Goal: Task Accomplishment & Management: Manage account settings

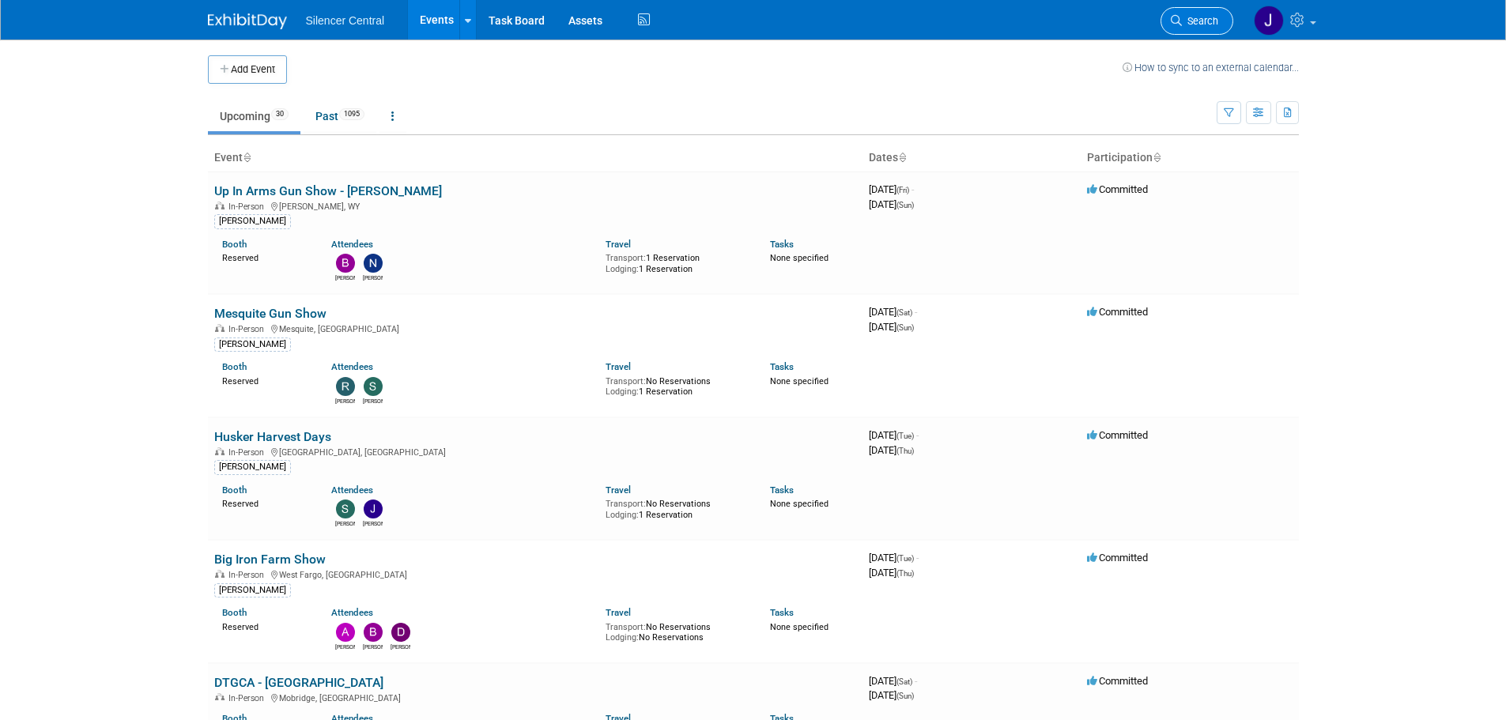
click at [1190, 24] on span "Search" at bounding box center [1200, 21] width 36 height 12
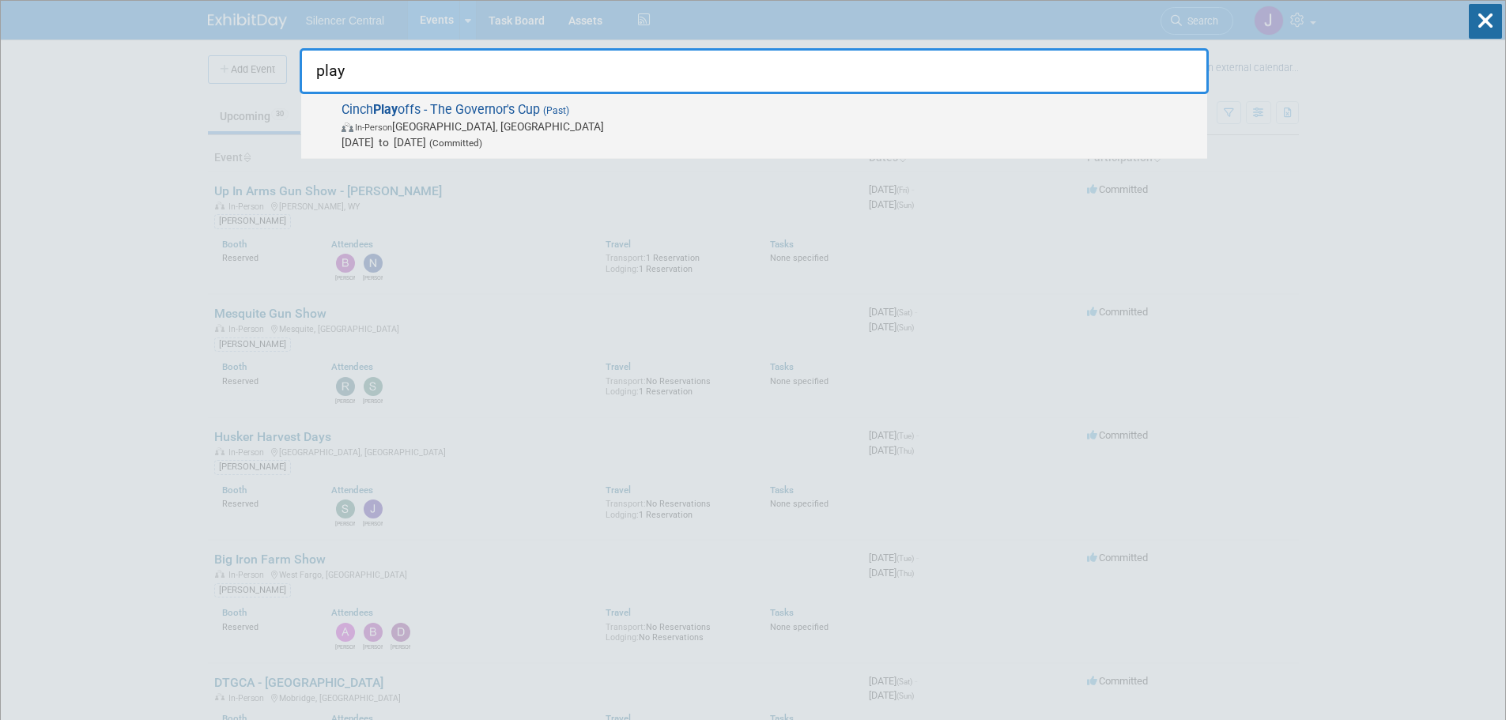
type input "play"
click at [466, 141] on span "Sep 28, 2023 to Sep 30, 2023 (Committed)" at bounding box center [770, 142] width 858 height 16
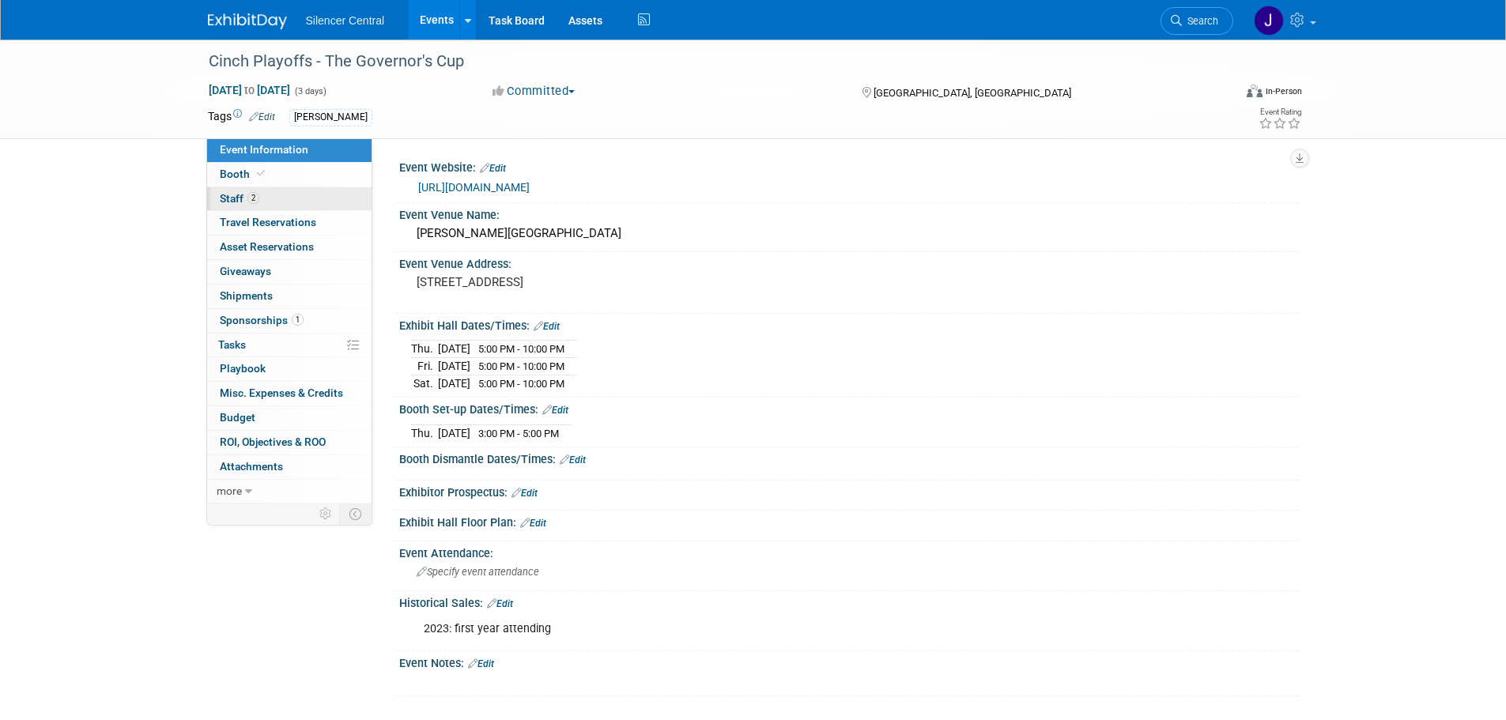
click at [269, 198] on link "2 Staff 2" at bounding box center [289, 199] width 164 height 24
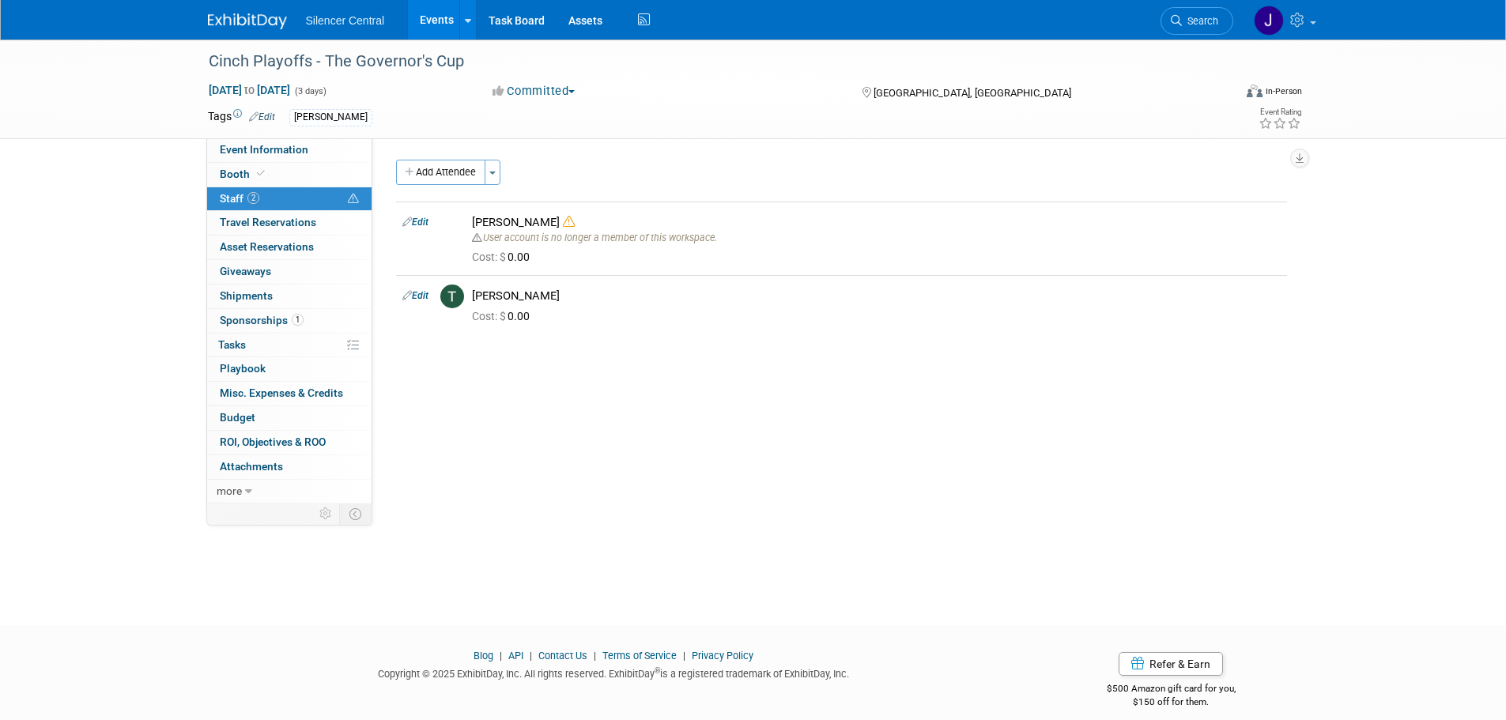
click at [239, 27] on img at bounding box center [247, 21] width 79 height 16
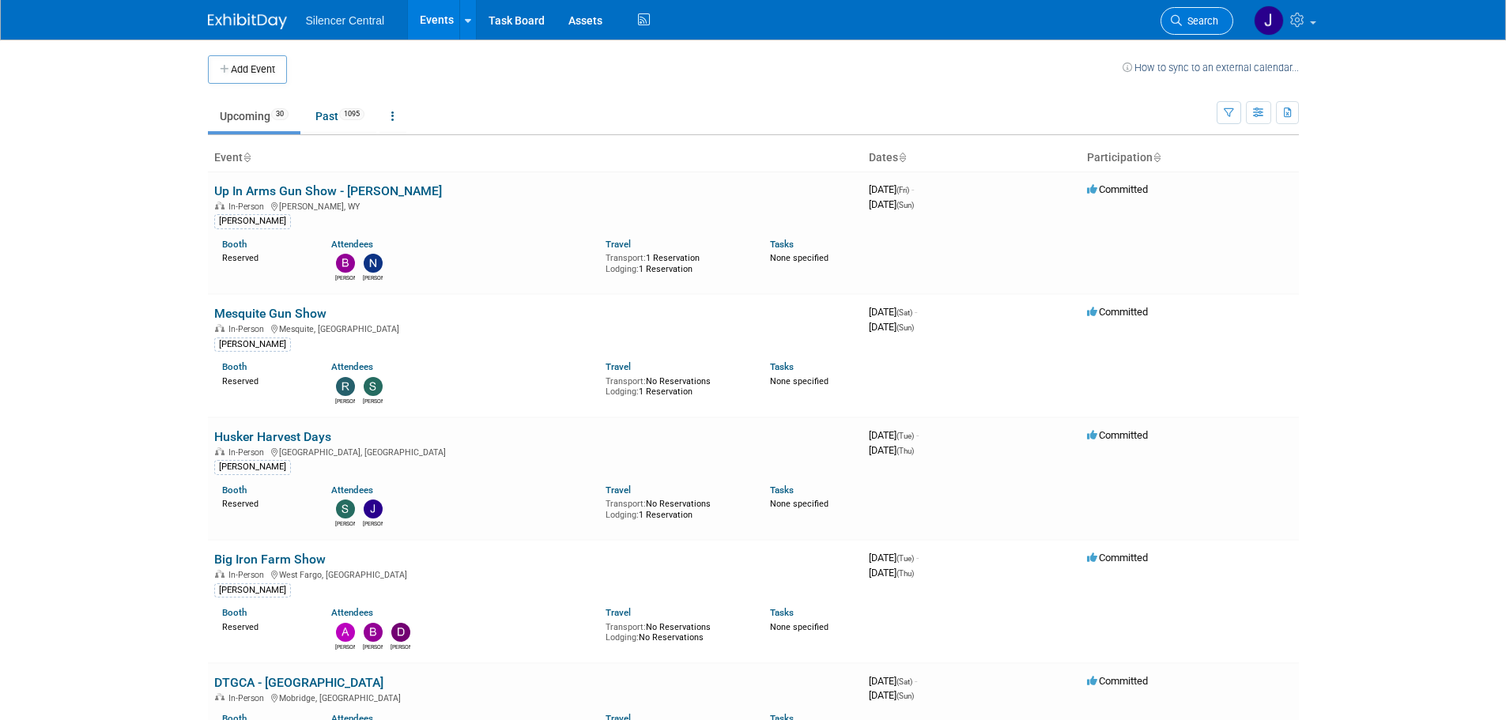
click at [1176, 21] on icon at bounding box center [1176, 20] width 11 height 11
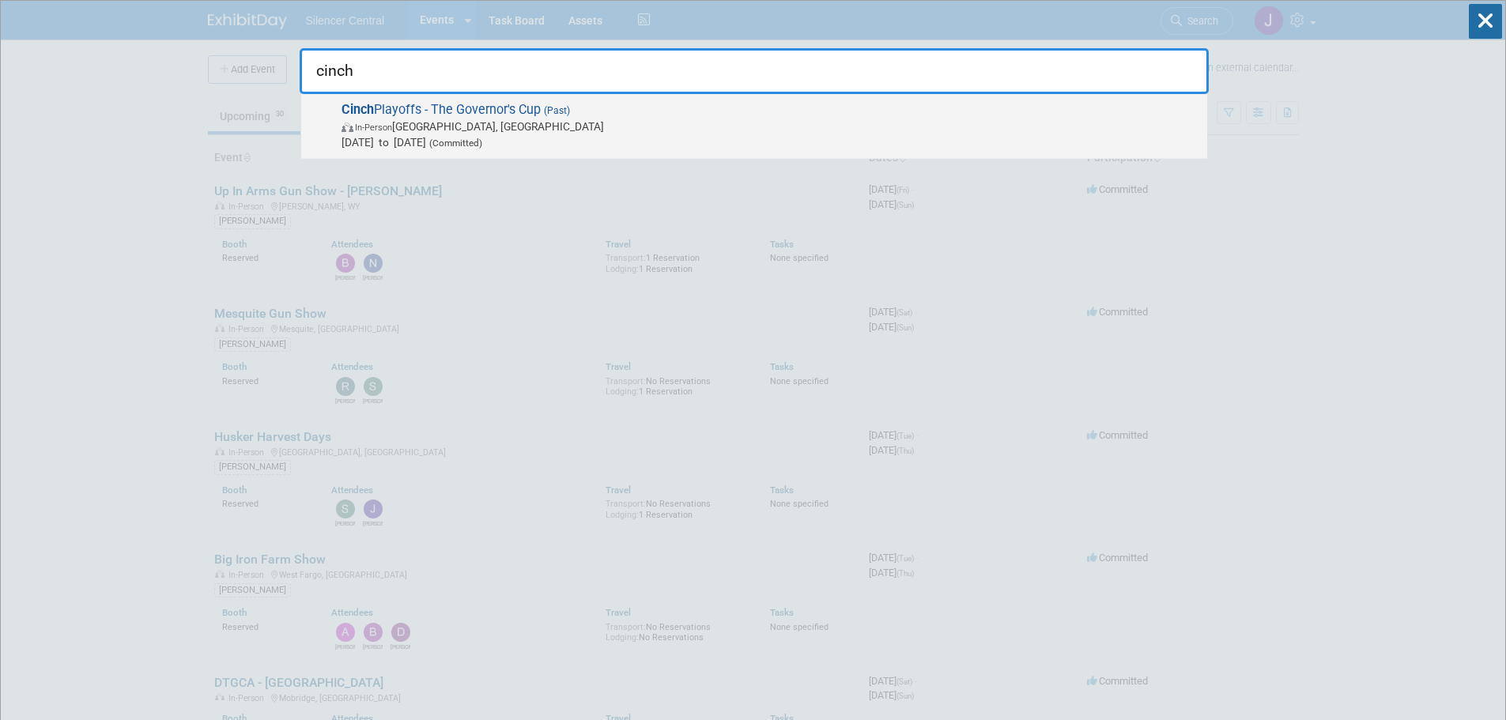
type input "cinch"
click at [394, 141] on span "Sep 28, 2023 to Sep 30, 2023 (Committed)" at bounding box center [770, 142] width 858 height 16
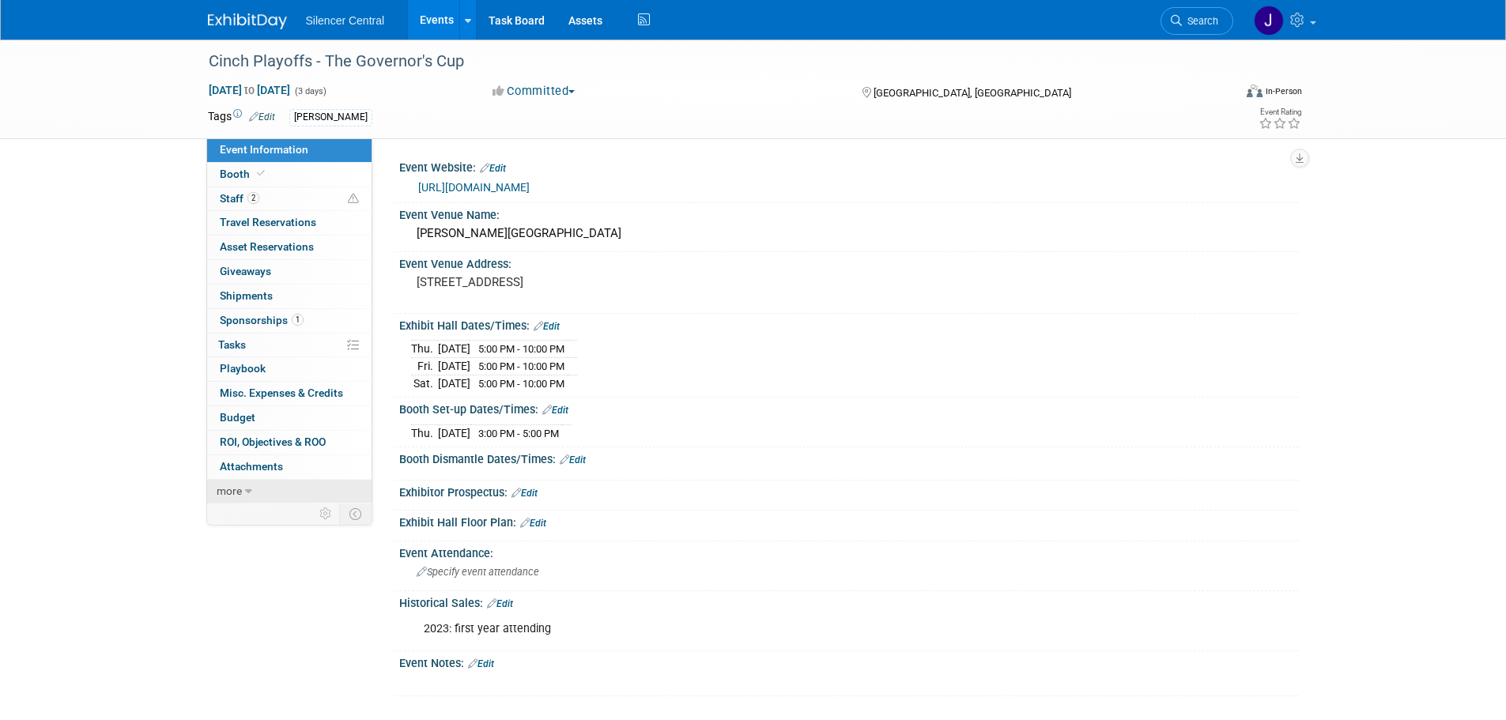
click at [228, 490] on span "more" at bounding box center [229, 490] width 25 height 13
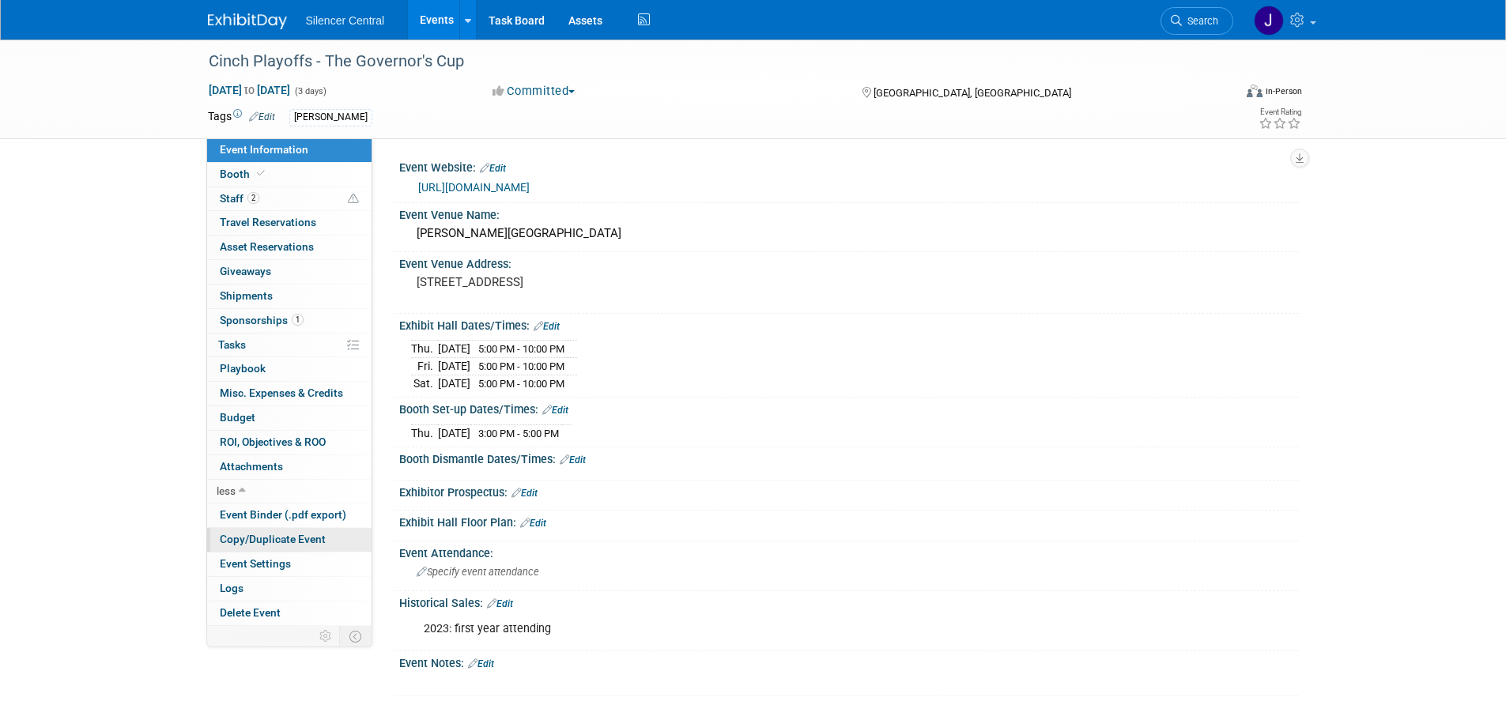
click at [321, 537] on span "Copy/Duplicate Event" at bounding box center [273, 539] width 106 height 13
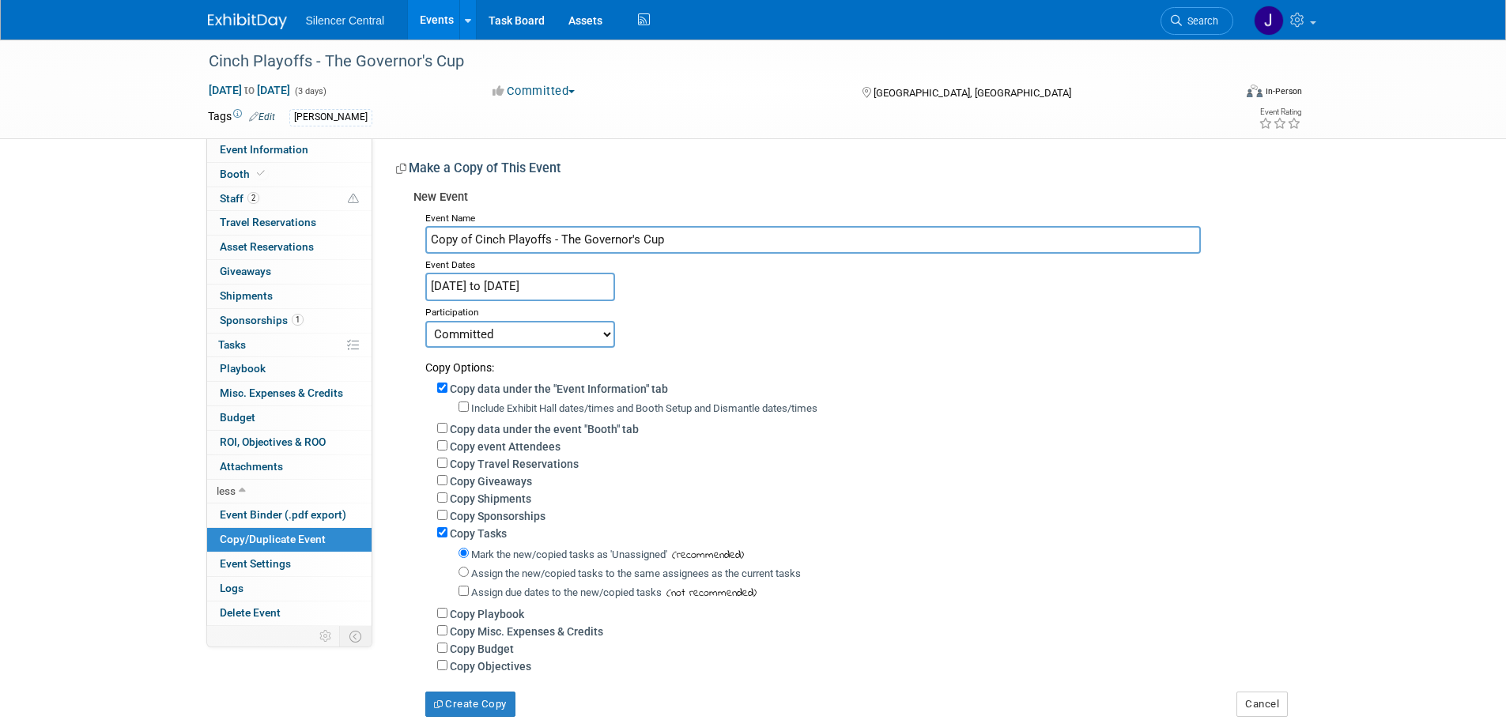
drag, startPoint x: 477, startPoint y: 233, endPoint x: 379, endPoint y: 234, distance: 98.0
click at [379, 234] on div "Event Website: Edit https://www.cinchplayoffs.com/ Event Venue Name: Denny Sanf…" at bounding box center [835, 427] width 926 height 579
type input "Cinch Playoffs - The Governor's Cup"
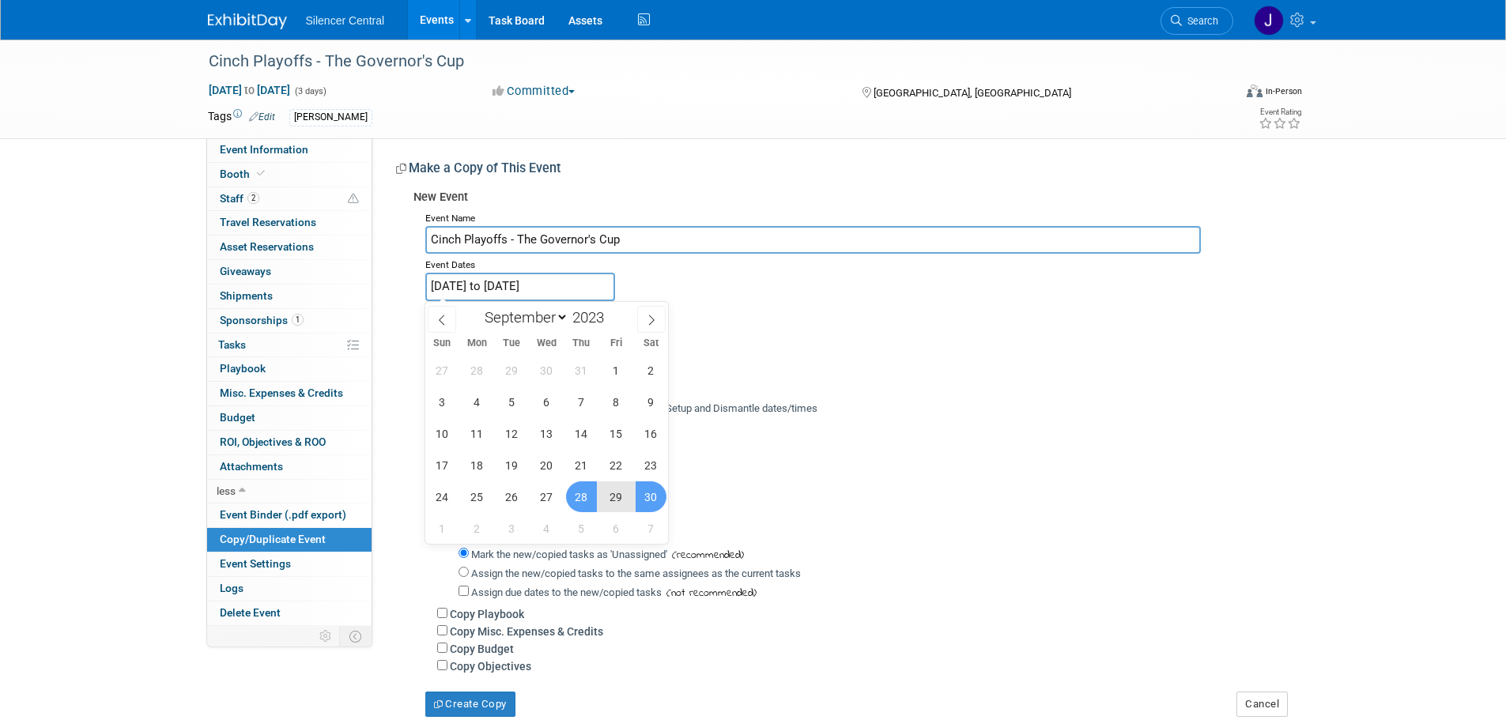
click at [518, 289] on input "Sep 28, 2023 to Sep 30, 2023" at bounding box center [520, 287] width 190 height 28
click at [612, 313] on span at bounding box center [610, 312] width 11 height 9
type input "2025"
click at [616, 469] on span "26" at bounding box center [616, 465] width 31 height 31
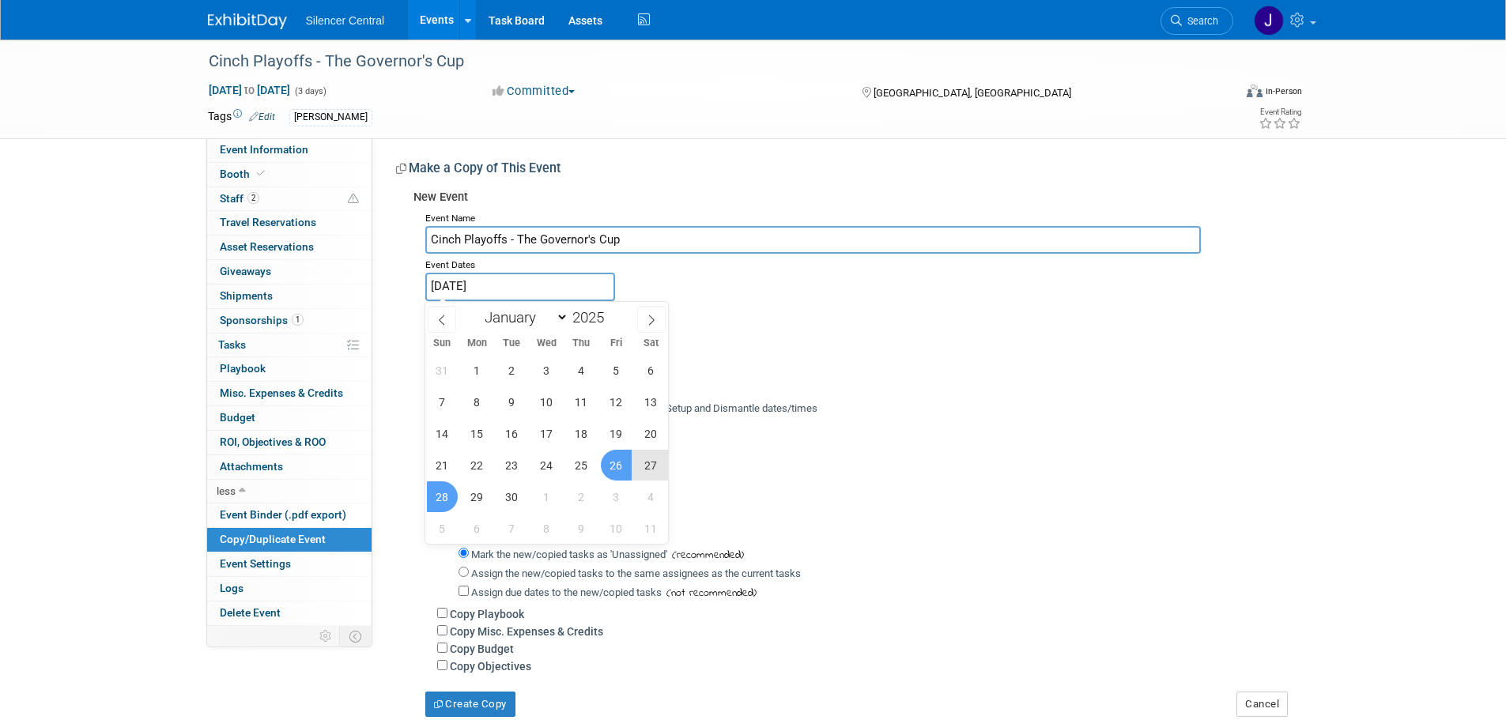
click at [444, 498] on span "28" at bounding box center [442, 496] width 31 height 31
type input "[DATE] to [DATE]"
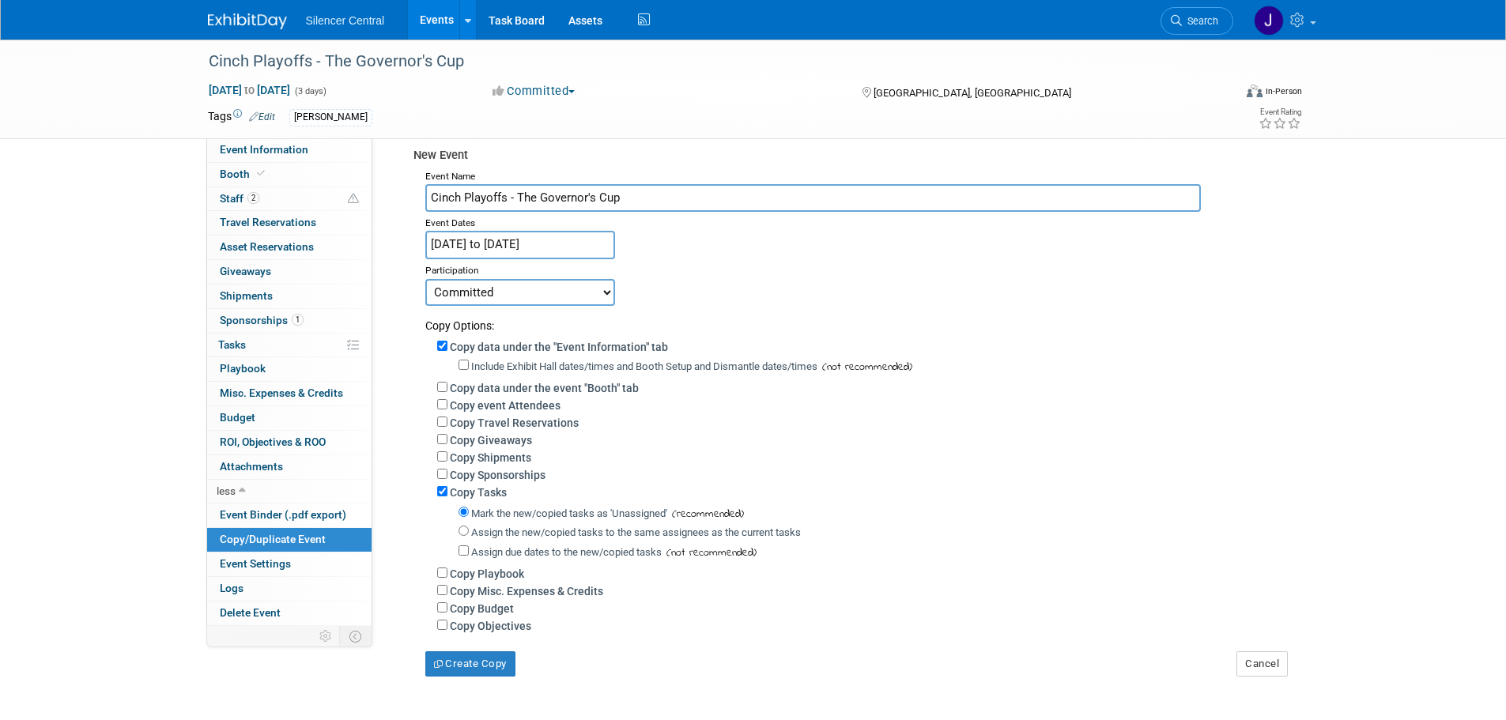
scroll to position [79, 0]
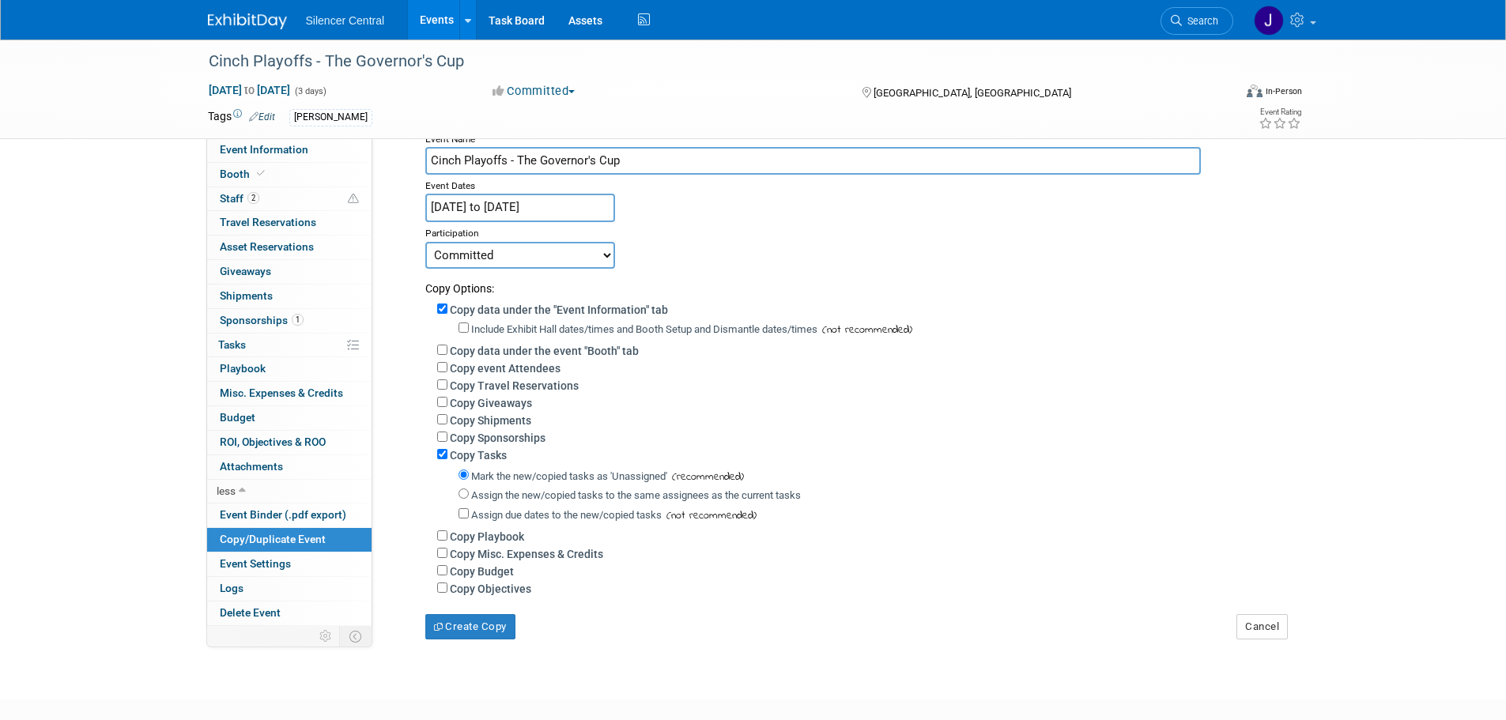
click at [649, 334] on label "Include Exhibit Hall dates/times and Booth Setup and Dismantle dates/times" at bounding box center [644, 329] width 346 height 12
click at [469, 333] on input "Include Exhibit Hall dates/times and Booth Setup and Dismantle dates/times" at bounding box center [463, 327] width 10 height 10
checkbox input "true"
click at [464, 639] on button "Create Copy" at bounding box center [470, 626] width 90 height 25
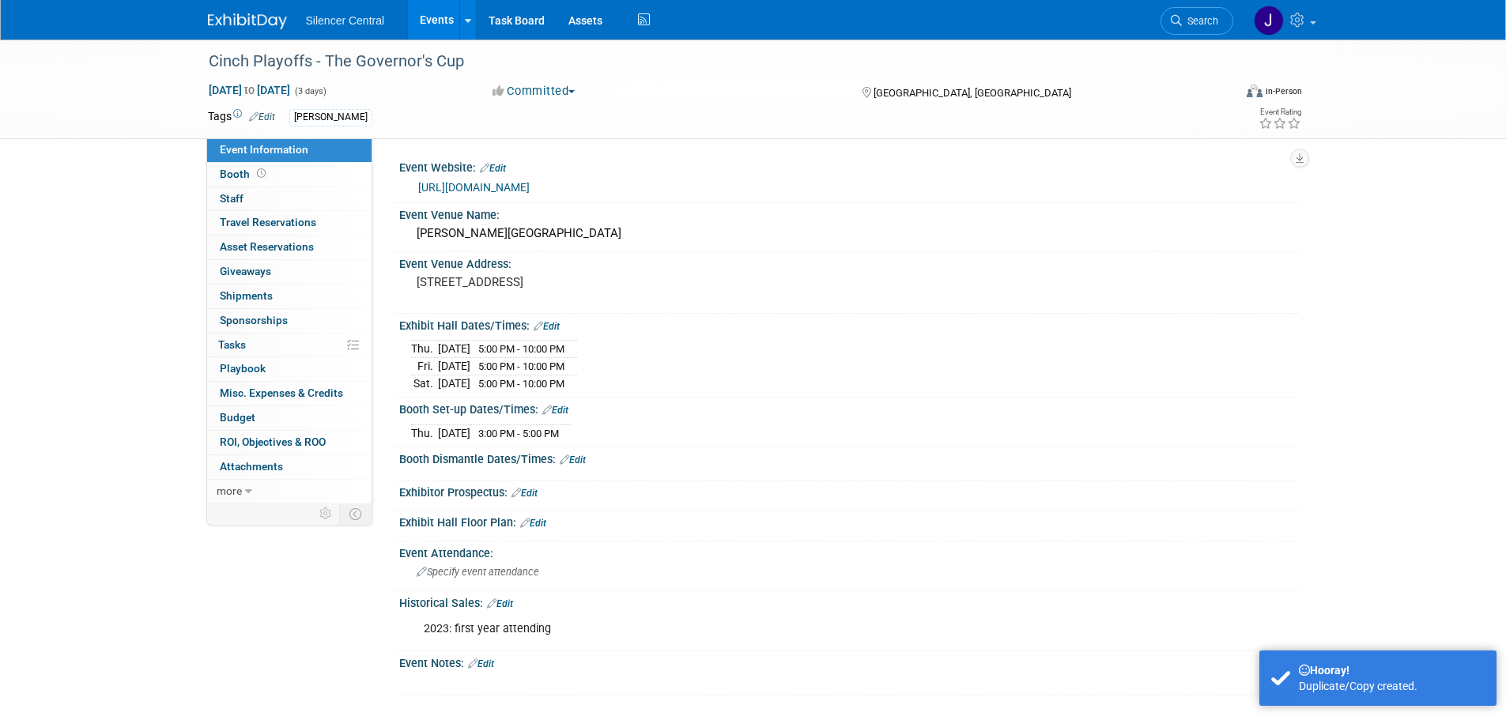
click at [552, 329] on link "Edit" at bounding box center [547, 326] width 26 height 11
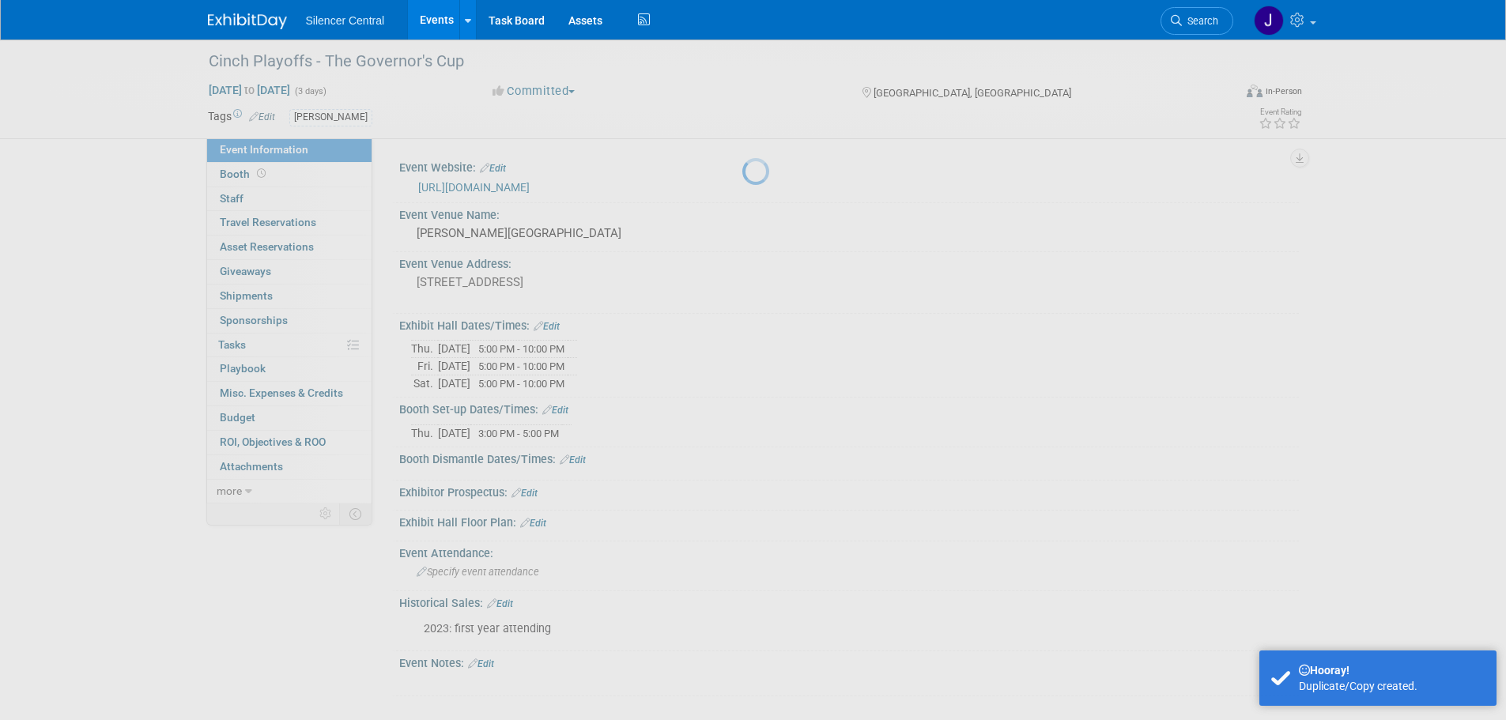
select select "8"
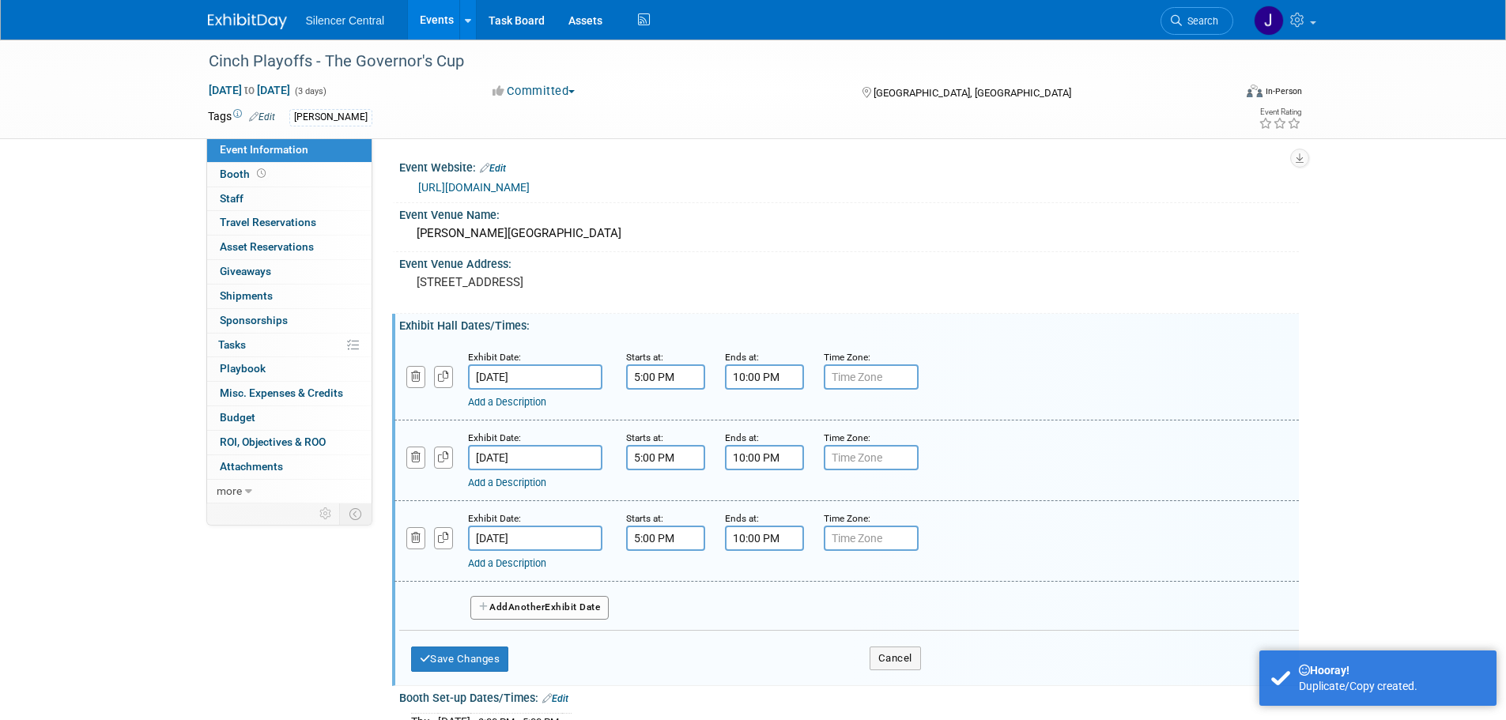
click at [586, 372] on input "[DATE]" at bounding box center [535, 376] width 134 height 25
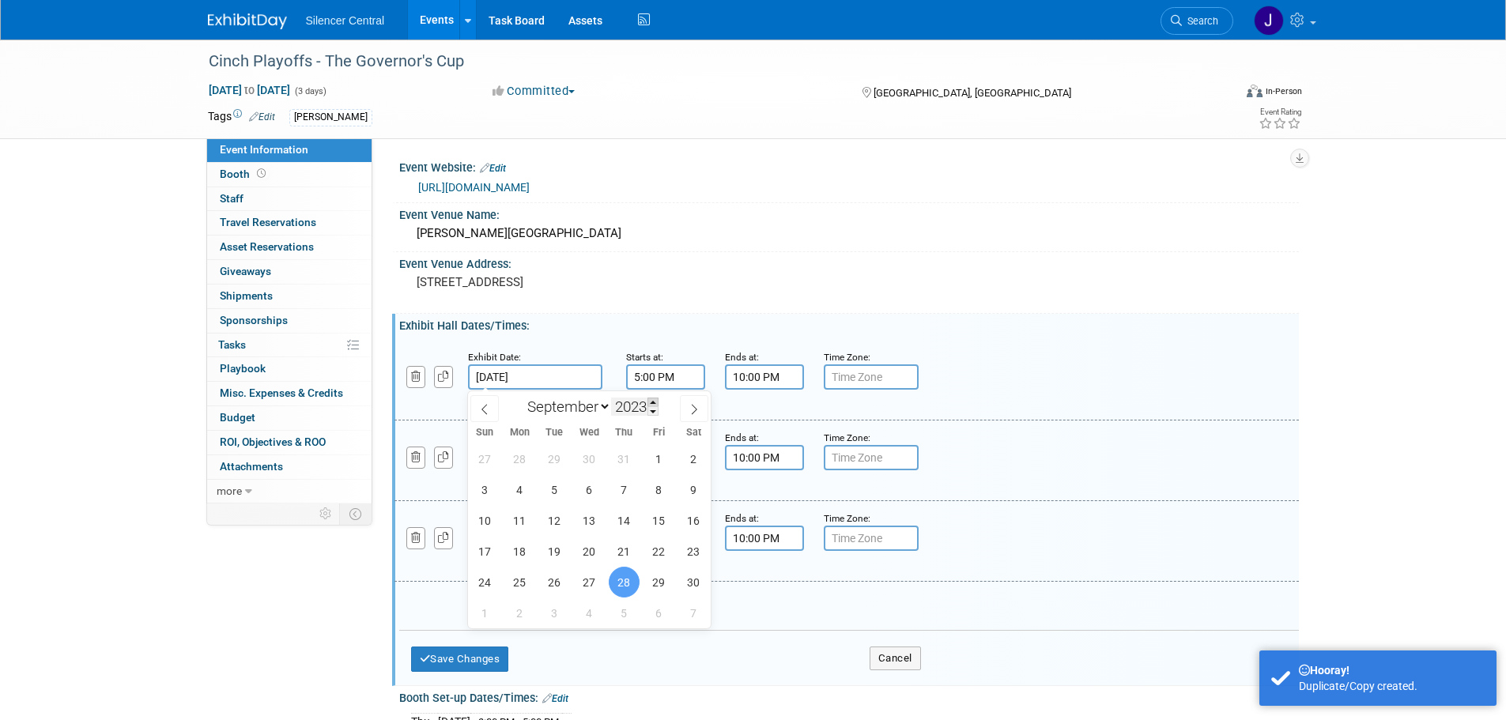
click at [655, 400] on span at bounding box center [652, 402] width 11 height 9
type input "2025"
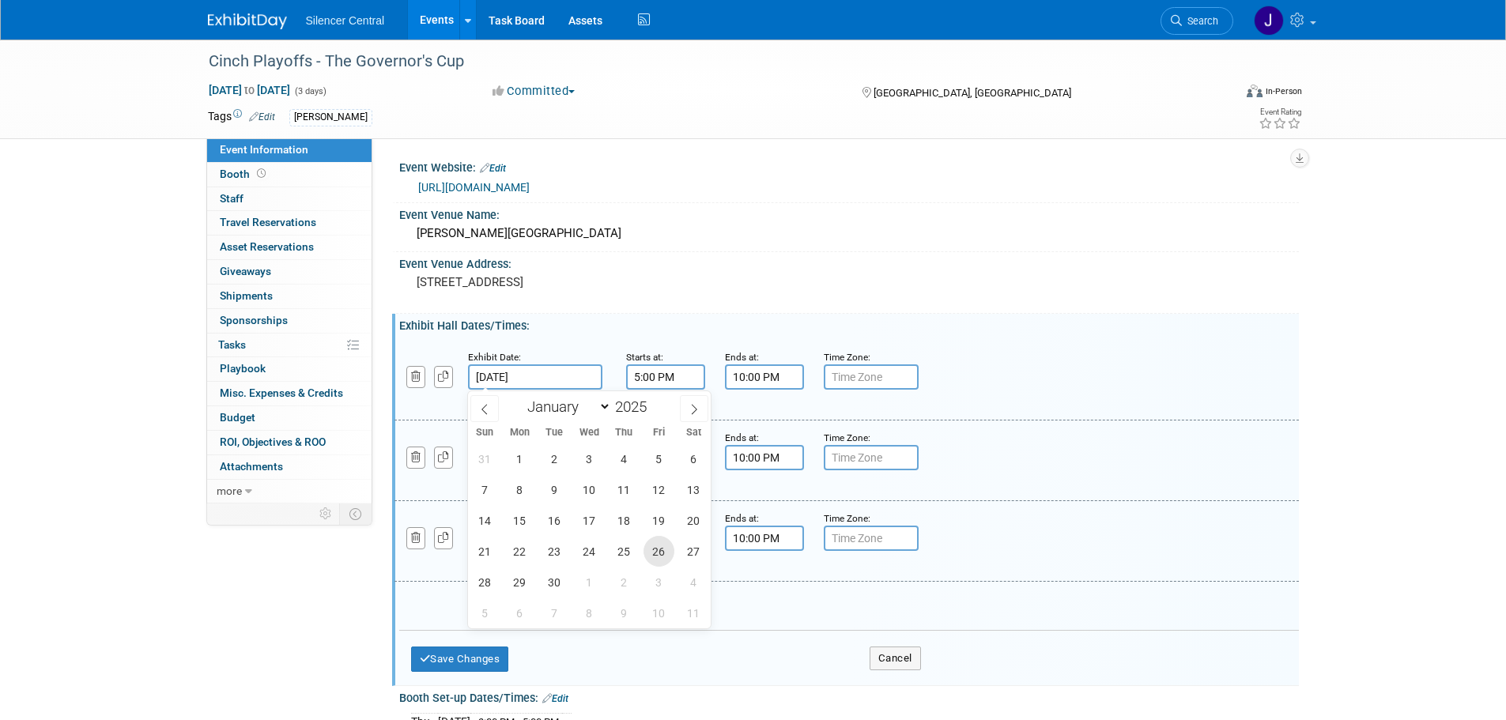
click at [656, 549] on span "26" at bounding box center [658, 551] width 31 height 31
type input "[DATE]"
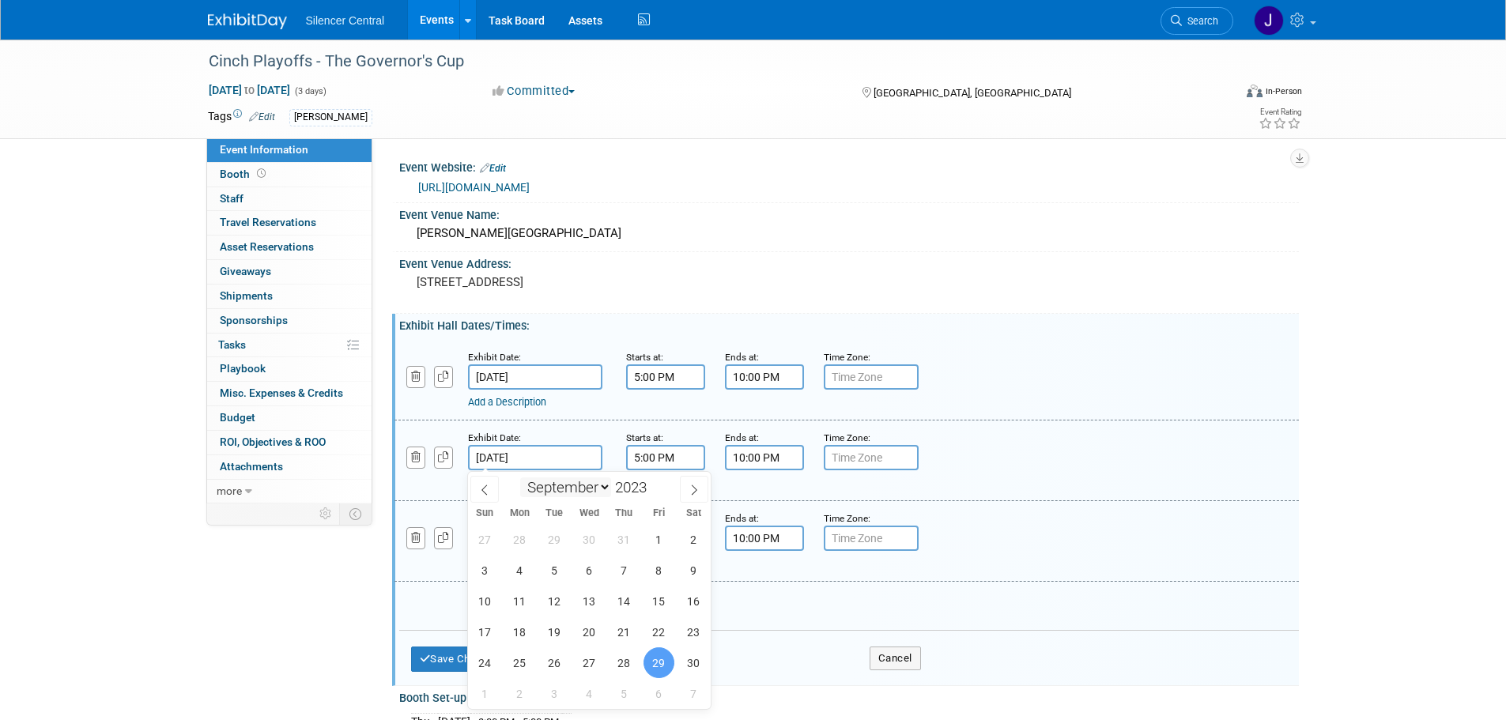
click at [566, 466] on input "[DATE]" at bounding box center [535, 457] width 134 height 25
click at [655, 483] on span at bounding box center [652, 482] width 11 height 9
type input "2025"
click at [693, 623] on span "27" at bounding box center [693, 631] width 31 height 31
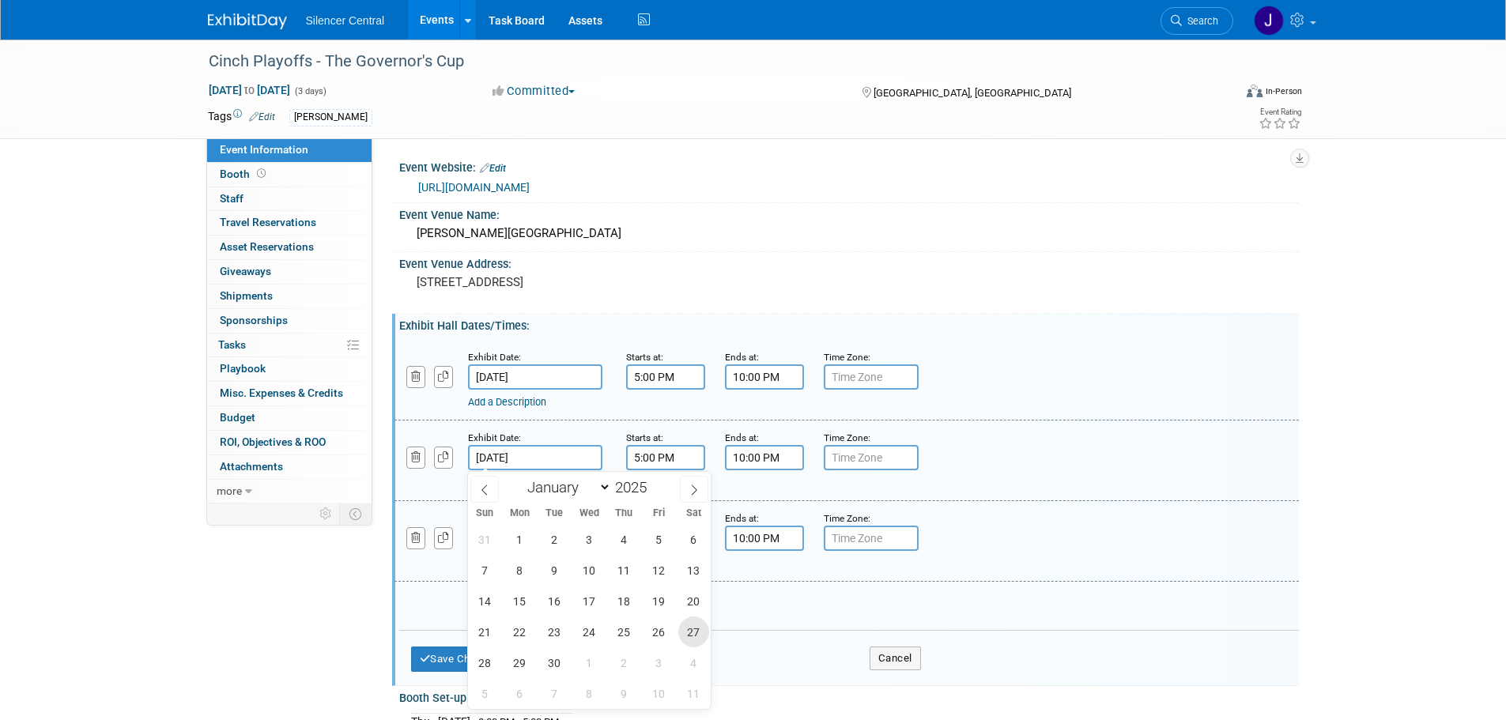
type input "[DATE]"
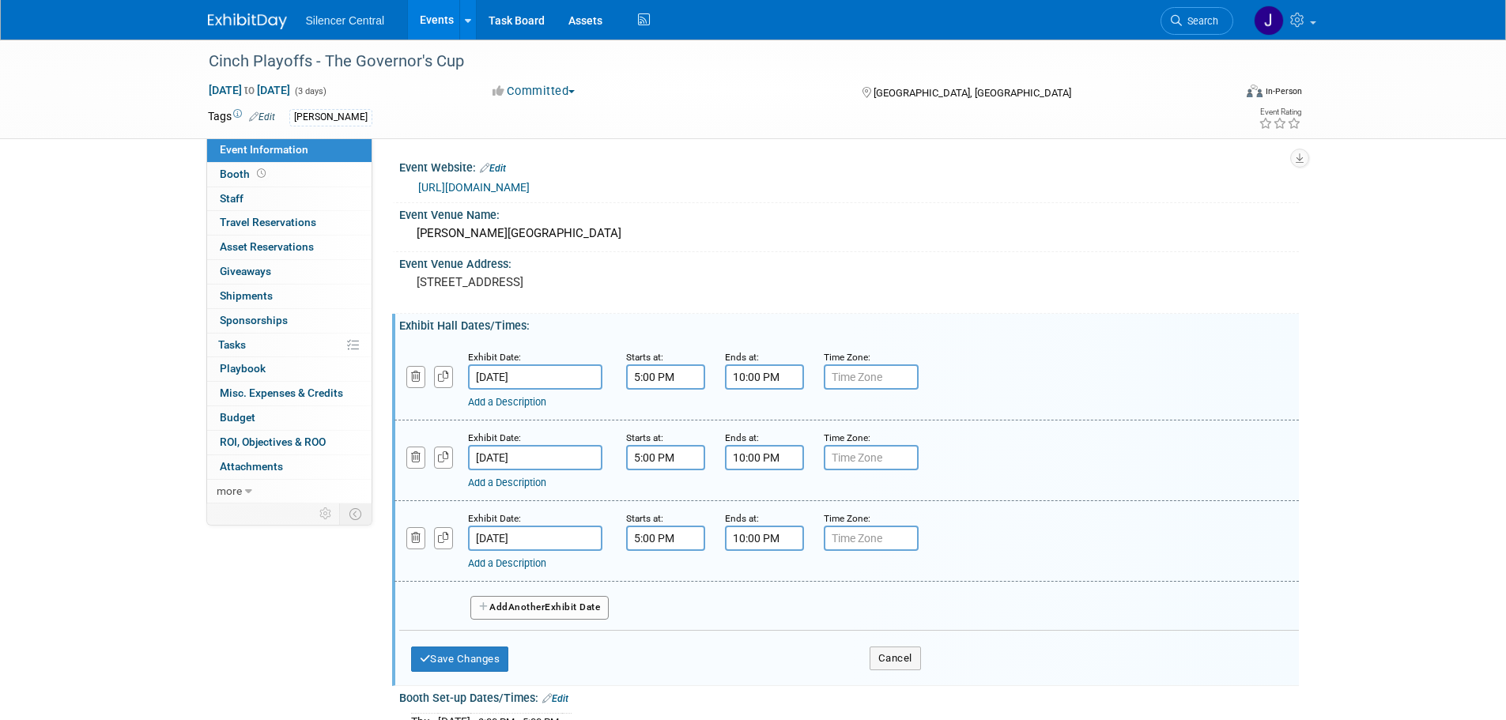
drag, startPoint x: 561, startPoint y: 540, endPoint x: 595, endPoint y: 523, distance: 37.8
click at [563, 540] on input "[DATE]" at bounding box center [535, 538] width 134 height 25
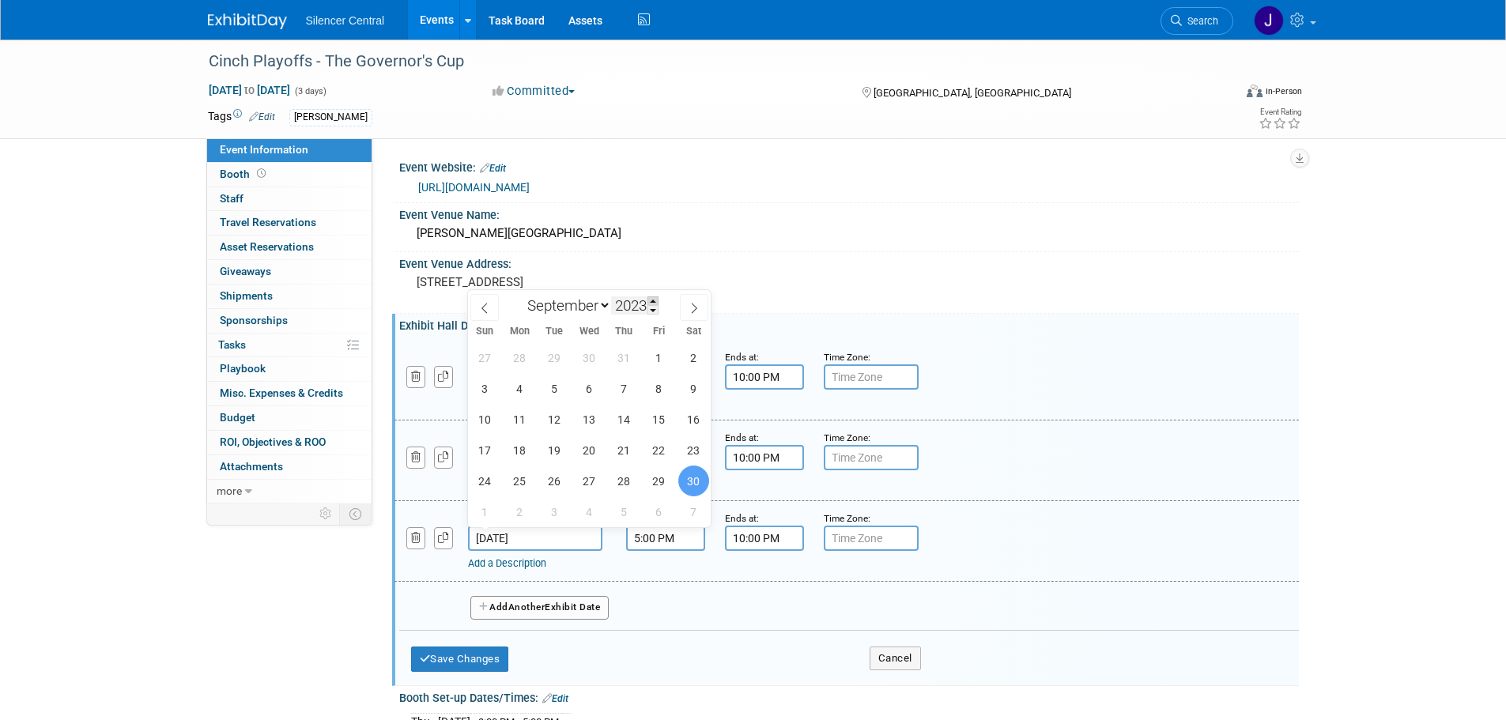
click at [658, 300] on span at bounding box center [652, 300] width 11 height 9
type input "2025"
click at [486, 487] on span "28" at bounding box center [484, 481] width 31 height 31
type input "[DATE]"
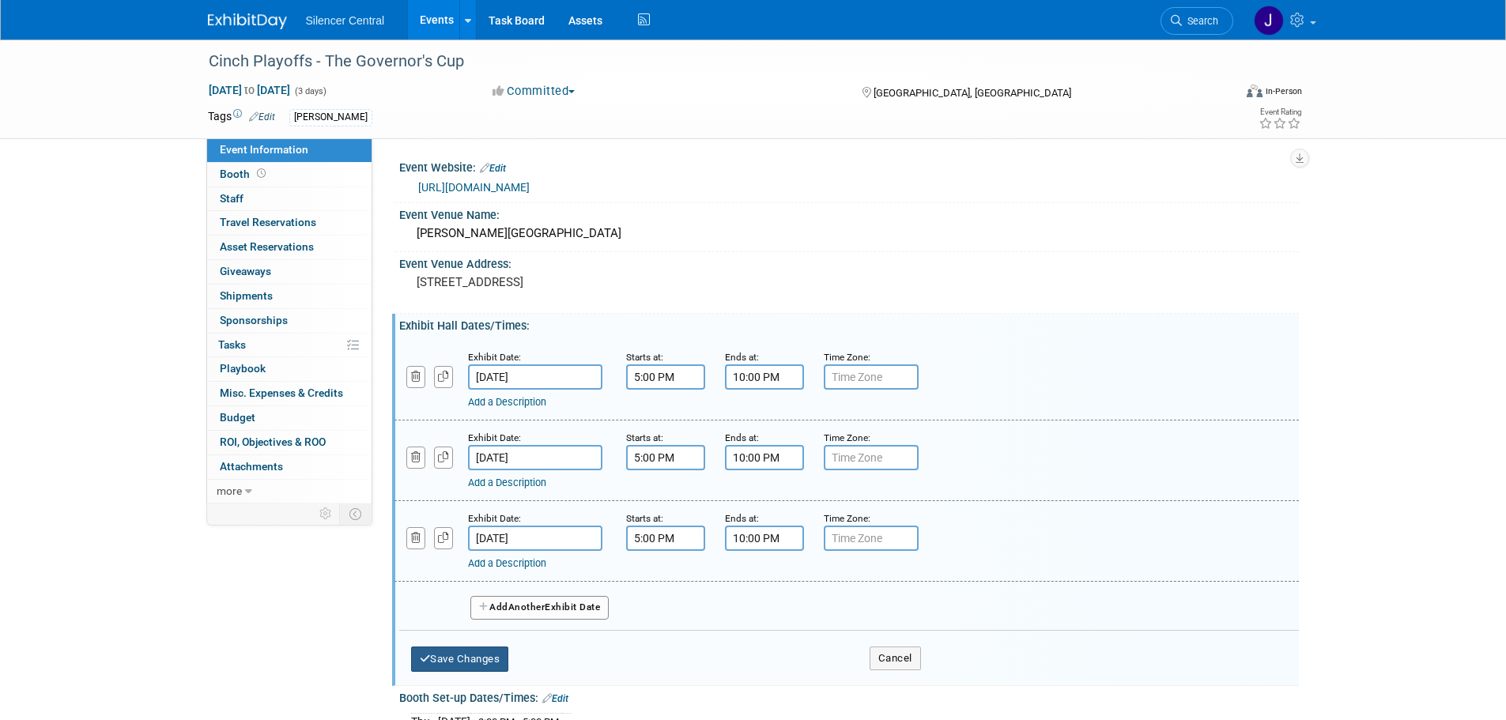
click at [472, 656] on button "Save Changes" at bounding box center [460, 659] width 98 height 25
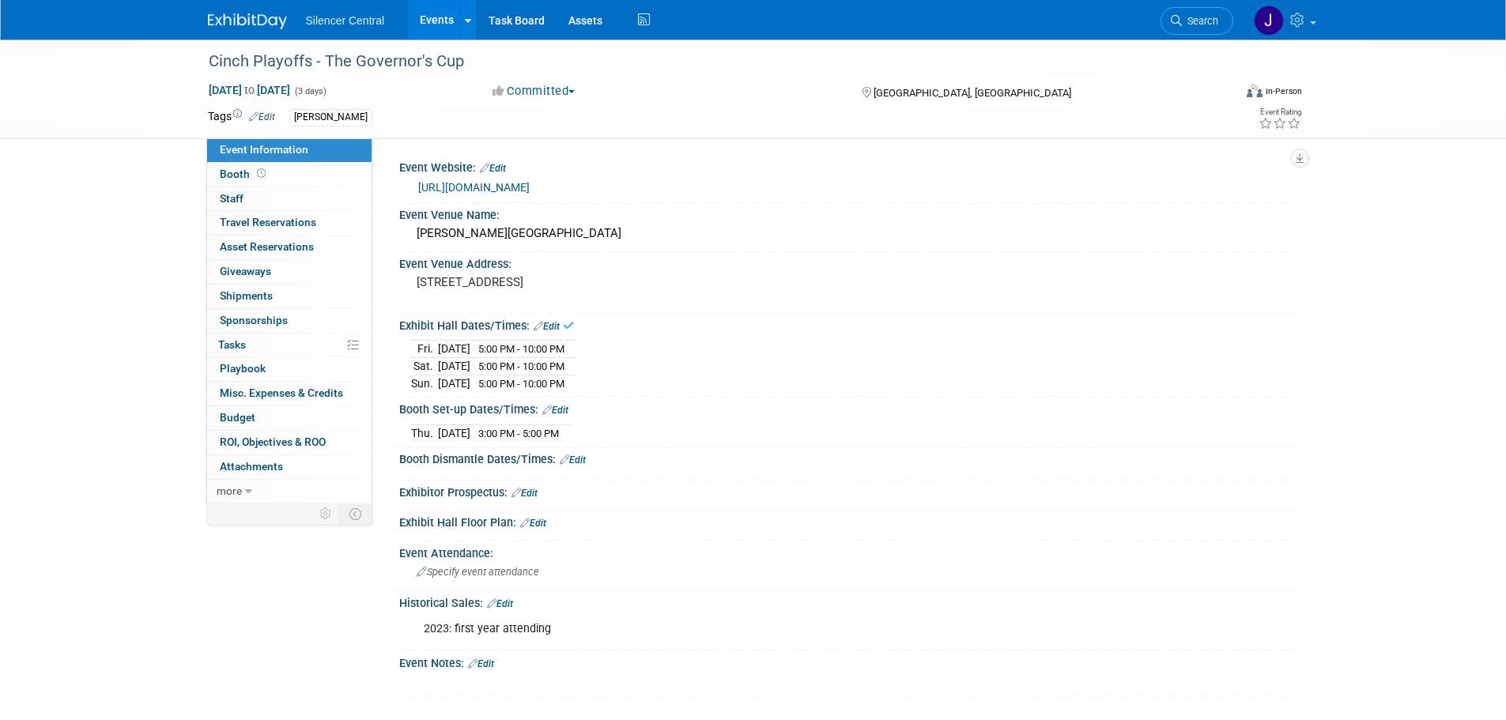
click at [564, 407] on link "Edit" at bounding box center [555, 410] width 26 height 11
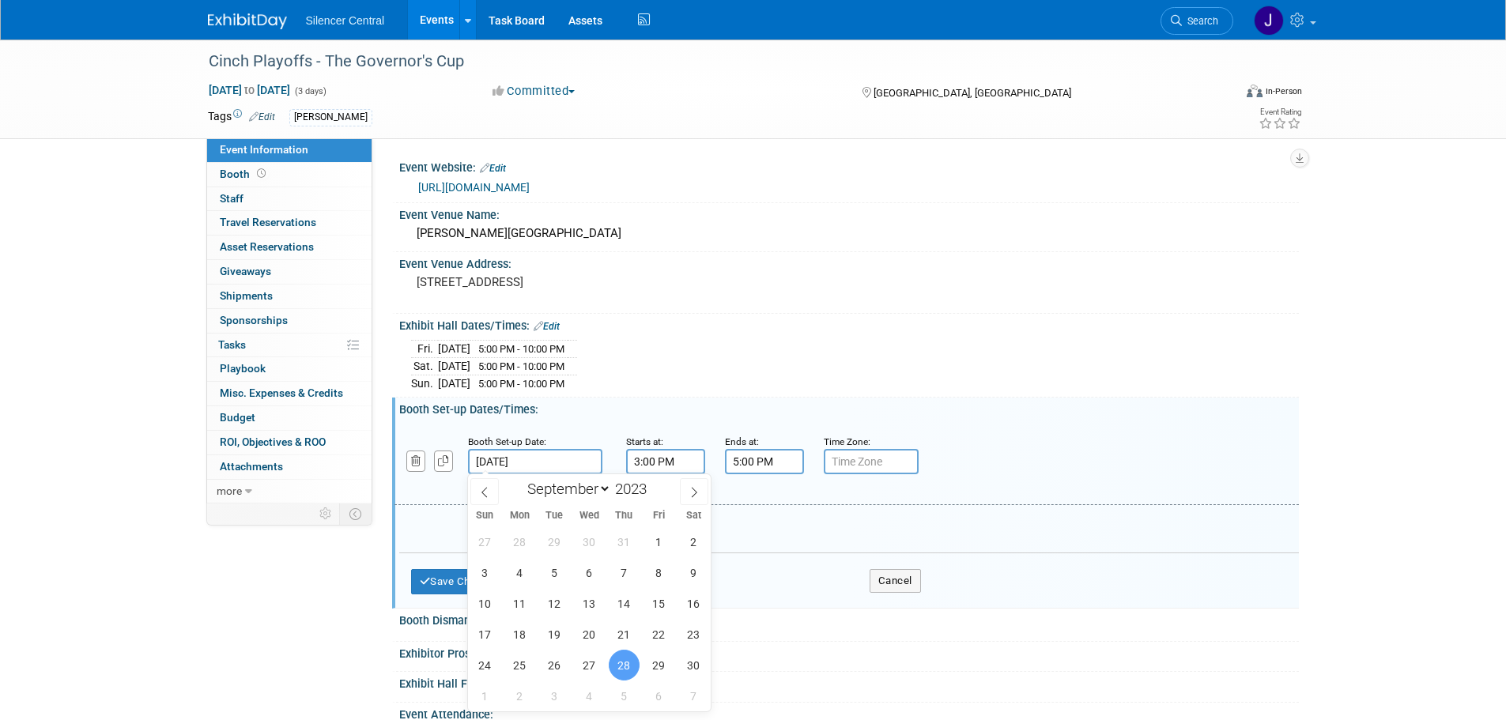
click at [569, 451] on input "[DATE]" at bounding box center [535, 461] width 134 height 25
click at [657, 485] on span at bounding box center [652, 484] width 11 height 9
type input "2025"
click at [656, 637] on span "26" at bounding box center [658, 634] width 31 height 31
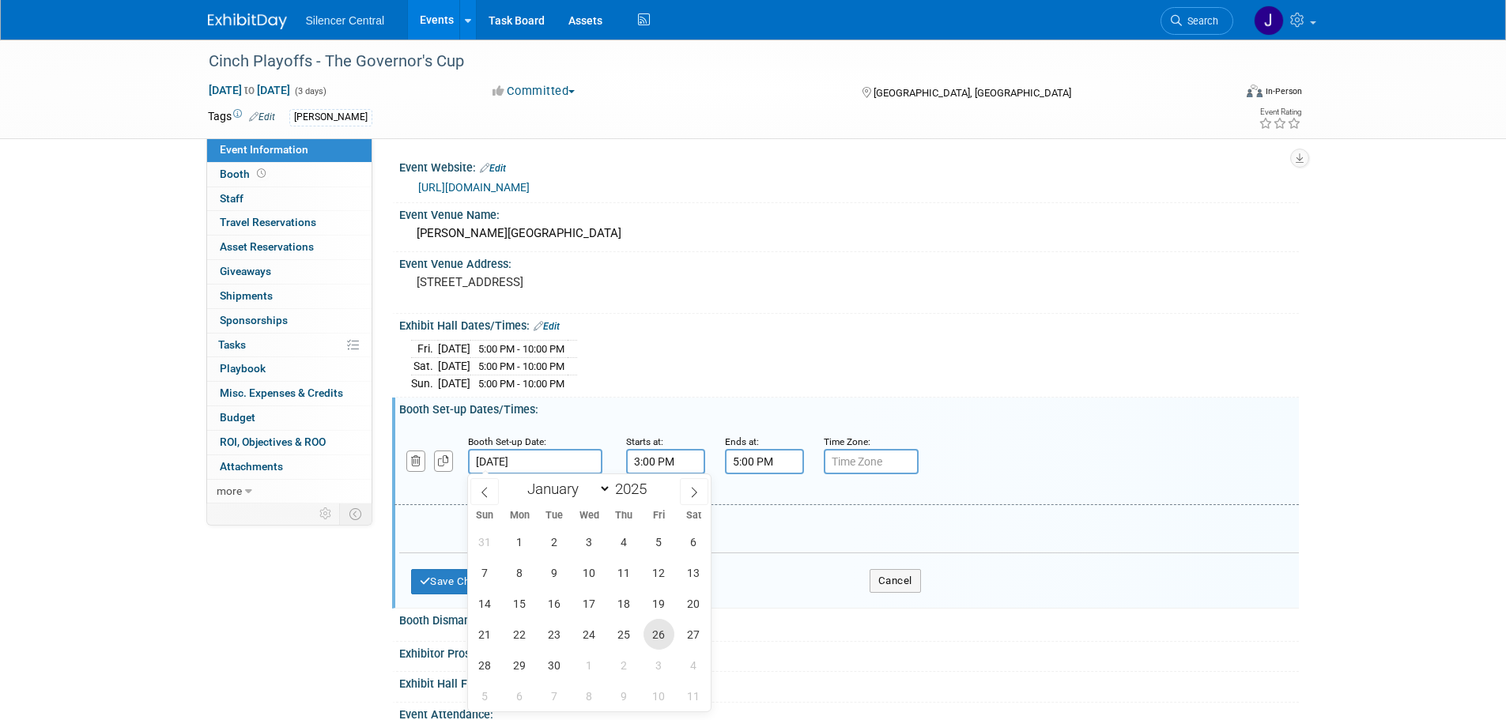
type input "[DATE]"
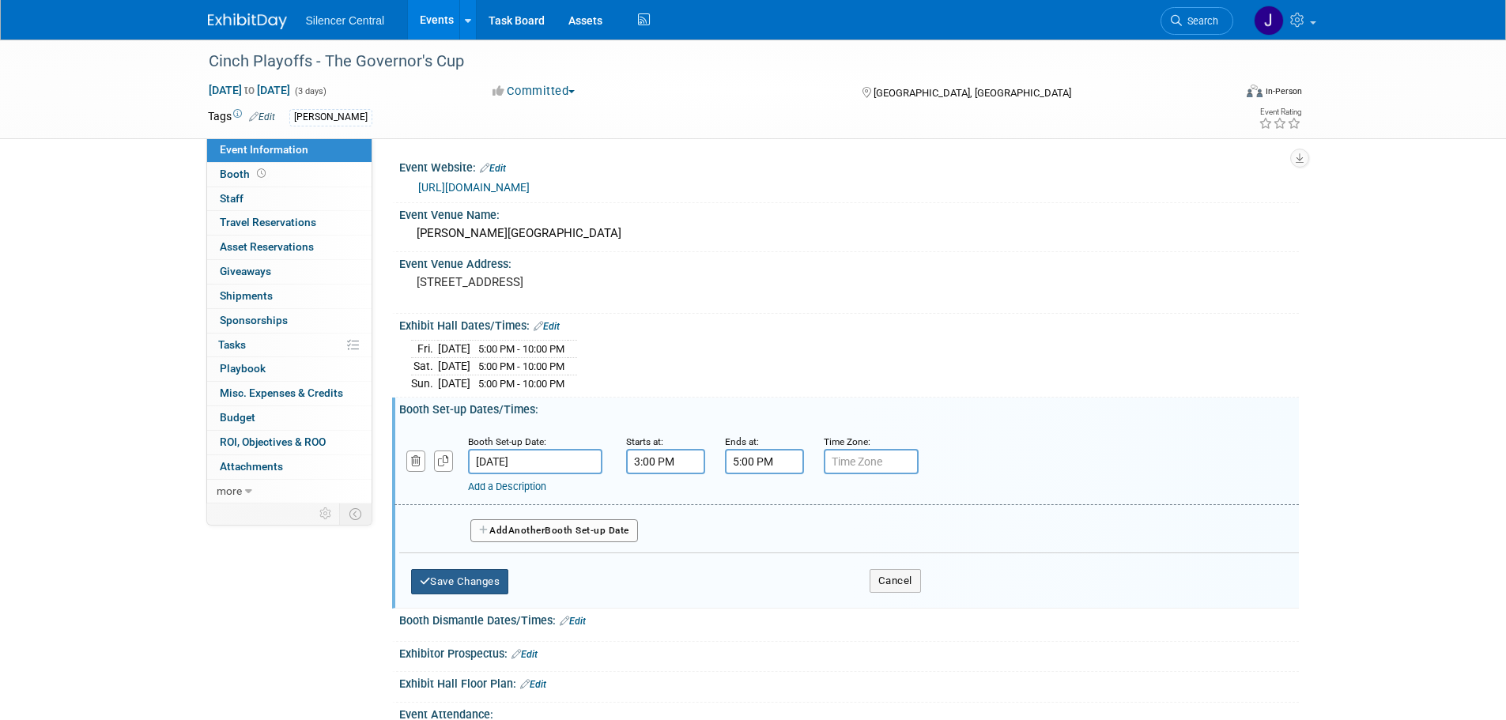
click at [476, 576] on button "Save Changes" at bounding box center [460, 581] width 98 height 25
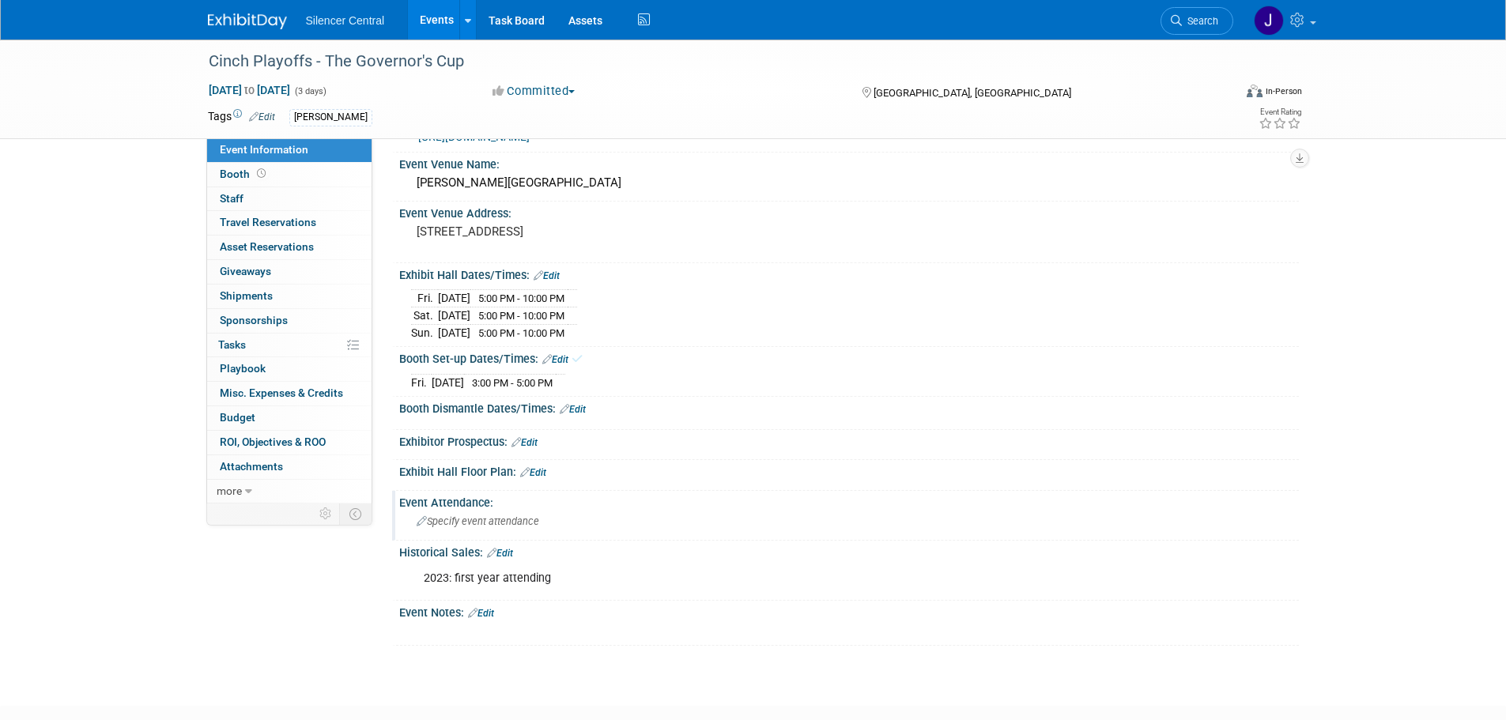
scroll to position [79, 0]
